Goal: Information Seeking & Learning: Learn about a topic

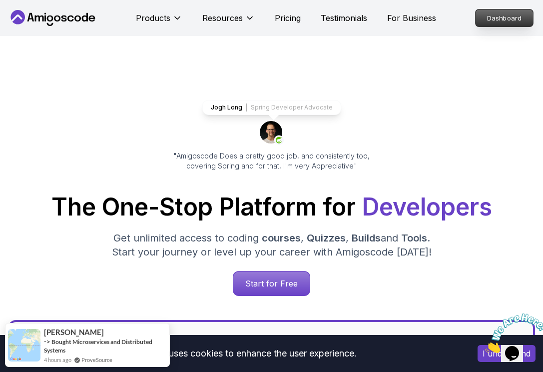
click at [506, 20] on p "Dashboard" at bounding box center [504, 17] width 57 height 17
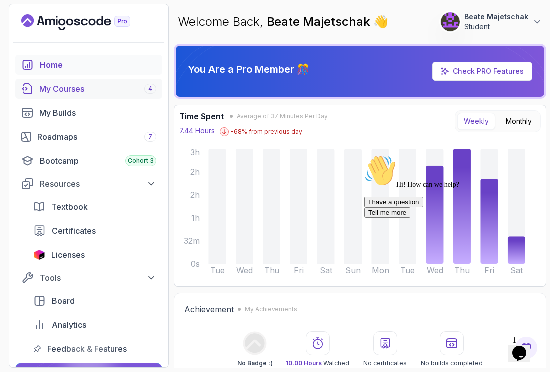
click at [64, 85] on div "My Courses 4" at bounding box center [97, 89] width 117 height 12
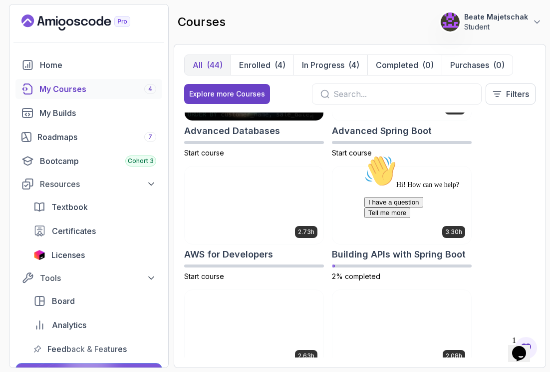
scroll to position [77, 0]
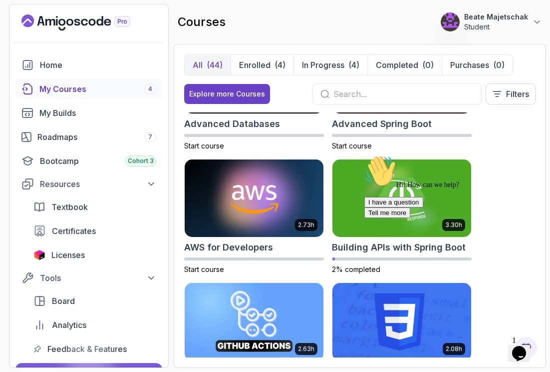
click at [529, 143] on div "8.31h Advanced Databases Start course 5.18h Advanced Spring Boot Start course 2…" at bounding box center [360, 234] width 352 height 245
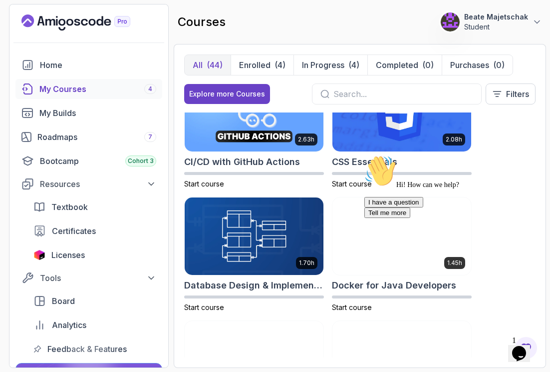
scroll to position [0, 0]
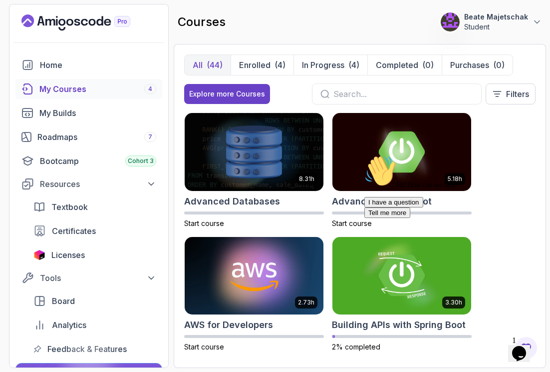
click at [392, 174] on div "Hi! How can we help? I have a question Tell me more" at bounding box center [455, 186] width 180 height 63
click at [385, 173] on div "Hi! How can we help? I have a question Tell me more" at bounding box center [455, 186] width 180 height 63
click at [365, 155] on icon "Chat attention grabber" at bounding box center [365, 155] width 0 height 0
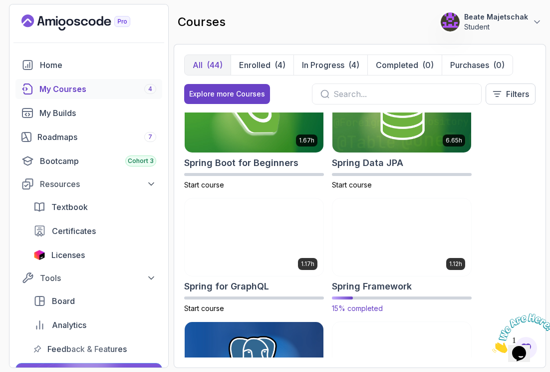
scroll to position [2263, 0]
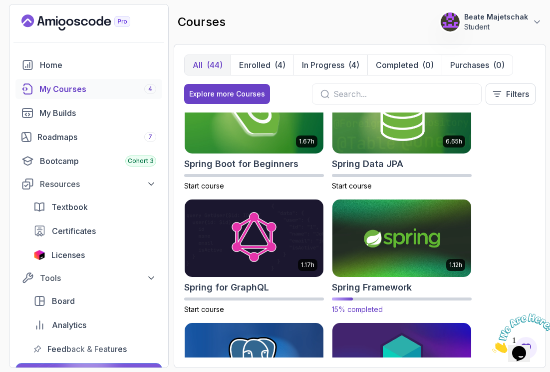
click at [409, 261] on img at bounding box center [402, 237] width 146 height 81
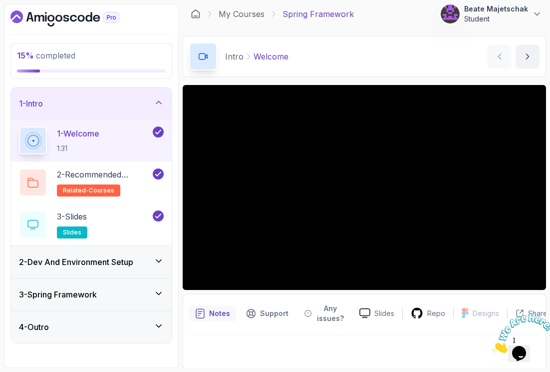
scroll to position [5, 0]
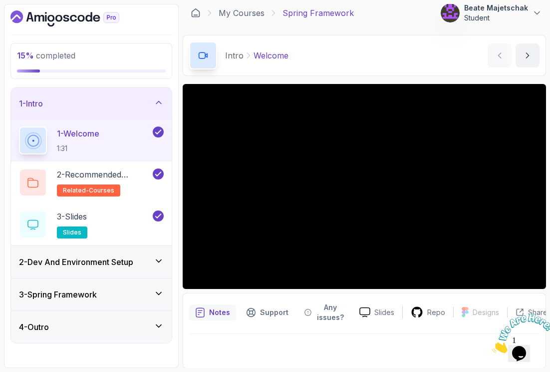
click at [104, 268] on div "2 - Dev And Environment Setup" at bounding box center [91, 262] width 161 height 32
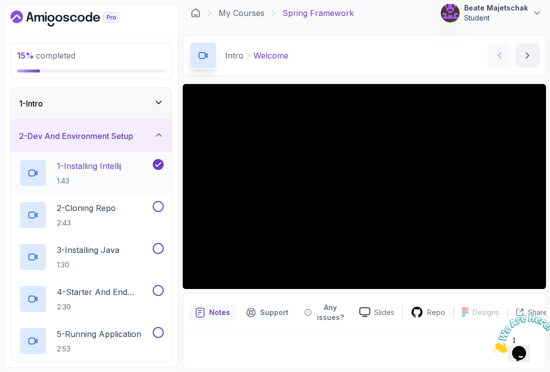
click at [92, 176] on p "1:43" at bounding box center [89, 181] width 64 height 10
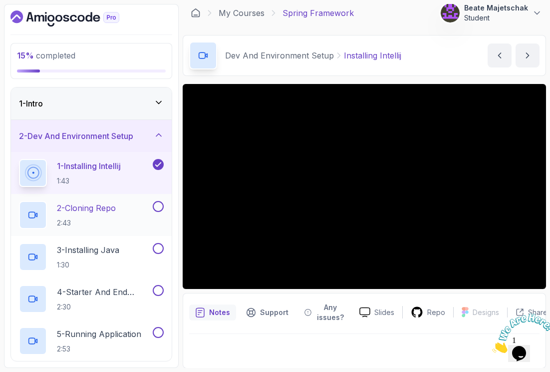
click at [101, 211] on p "2 - Cloning Repo" at bounding box center [86, 208] width 59 height 12
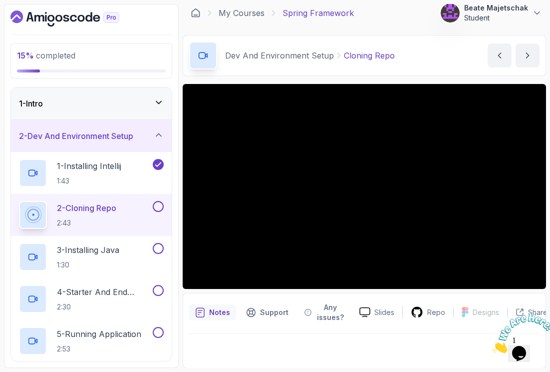
drag, startPoint x: 546, startPoint y: 168, endPoint x: 552, endPoint y: 201, distance: 33.5
click at [542, 201] on html "15 % completed 1 - Intro 2 - Dev And Environment Setup 1 - Installing Intellij …" at bounding box center [275, 186] width 550 height 372
click at [542, 131] on iframe "To enrich screen reader interactions, please activate Accessibility in Grammarl…" at bounding box center [365, 186] width 364 height 205
click at [433, 313] on p "Repo" at bounding box center [437, 312] width 18 height 10
click at [493, 346] on icon "Close" at bounding box center [493, 350] width 0 height 8
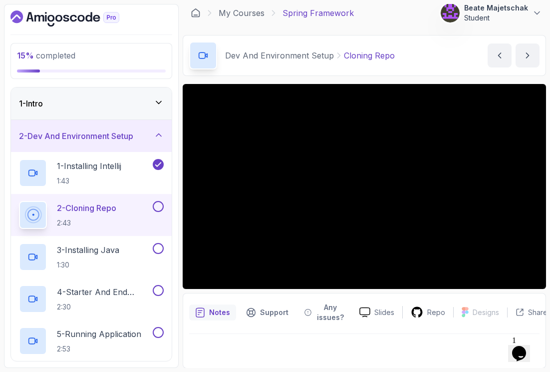
click at [227, 315] on p "Notes" at bounding box center [219, 312] width 21 height 10
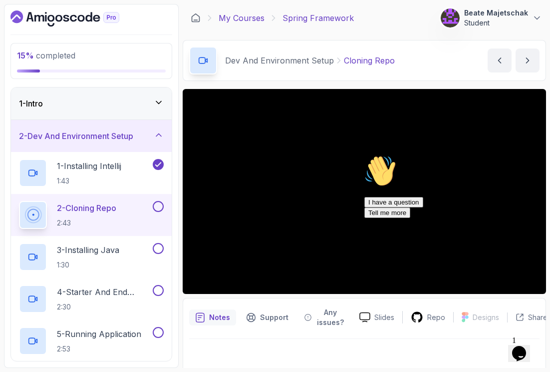
click at [233, 18] on link "My Courses" at bounding box center [242, 18] width 46 height 12
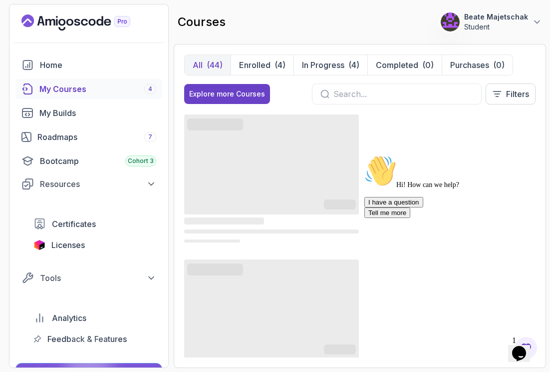
click at [365, 155] on icon "Chat attention grabber" at bounding box center [365, 155] width 0 height 0
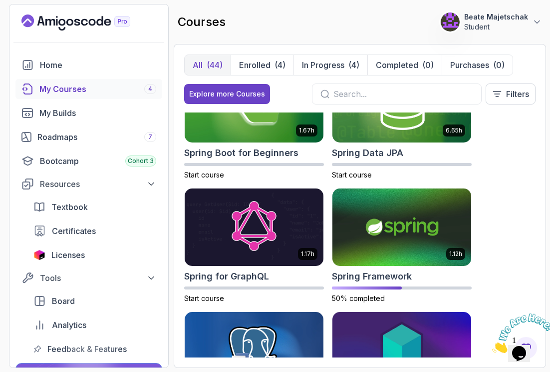
scroll to position [2193, 0]
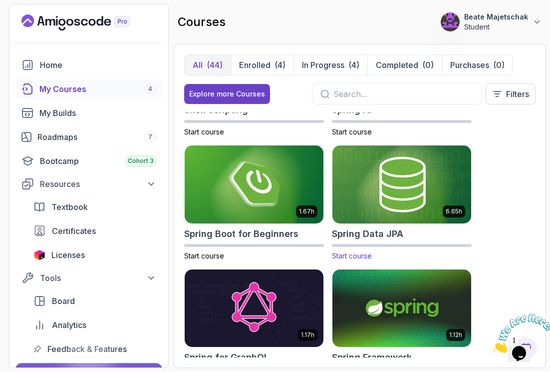
click at [431, 199] on img at bounding box center [402, 183] width 146 height 81
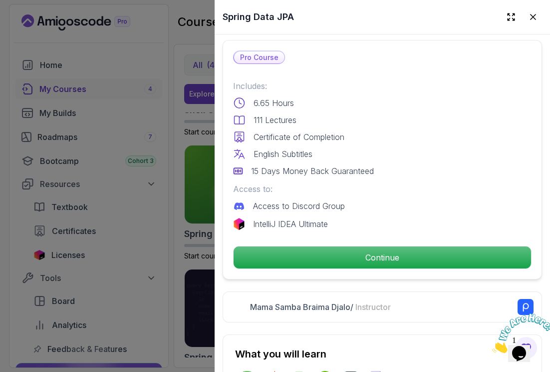
scroll to position [20, 0]
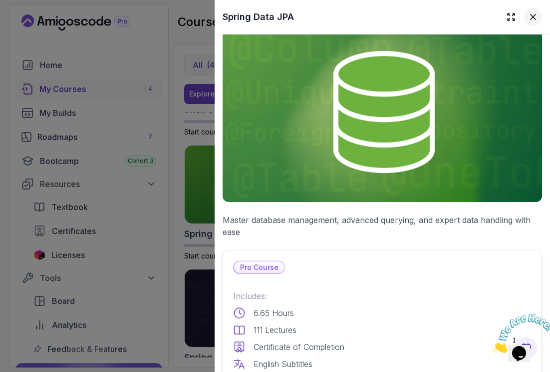
click at [528, 17] on icon at bounding box center [533, 17] width 10 height 10
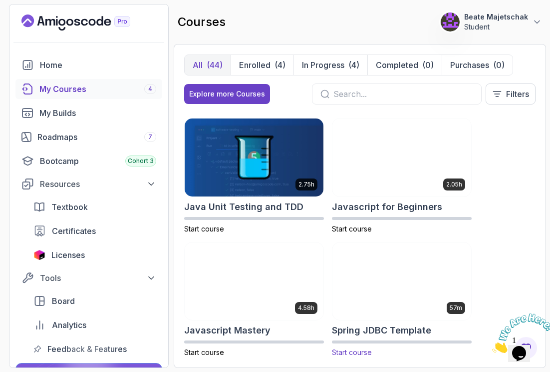
scroll to position [1409, 0]
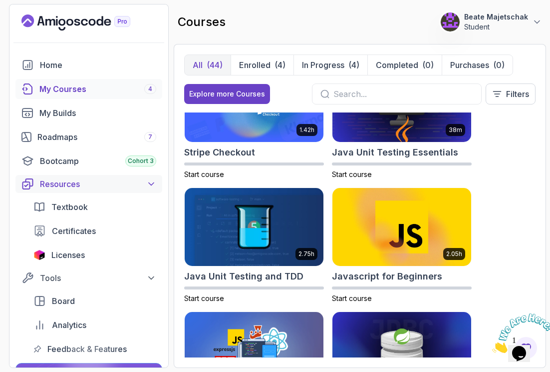
click at [153, 187] on icon at bounding box center [151, 184] width 10 height 10
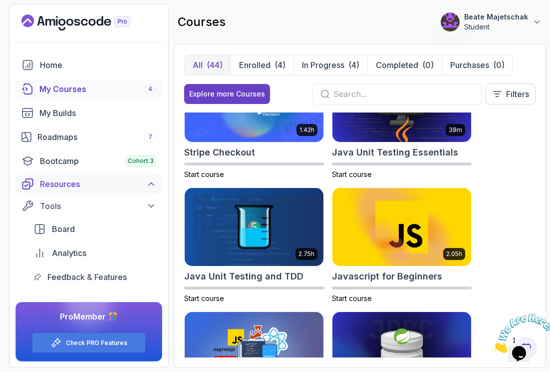
click at [154, 186] on icon at bounding box center [151, 184] width 10 height 10
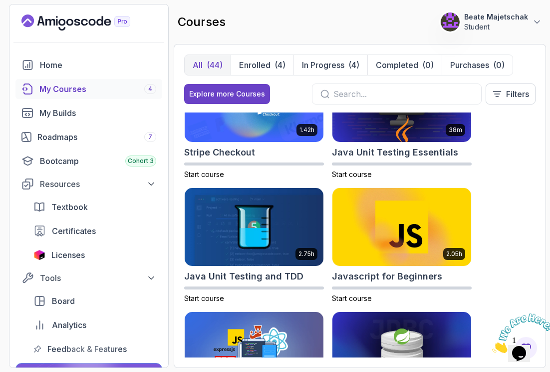
scroll to position [0, 0]
